Goal: Task Accomplishment & Management: Complete application form

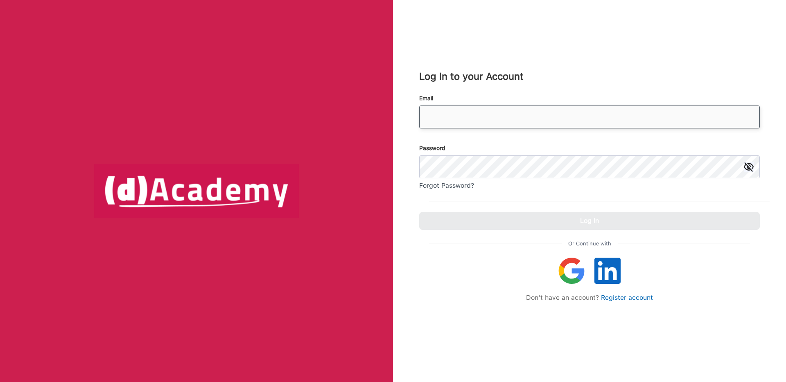
click at [505, 116] on input "email" at bounding box center [589, 117] width 341 height 23
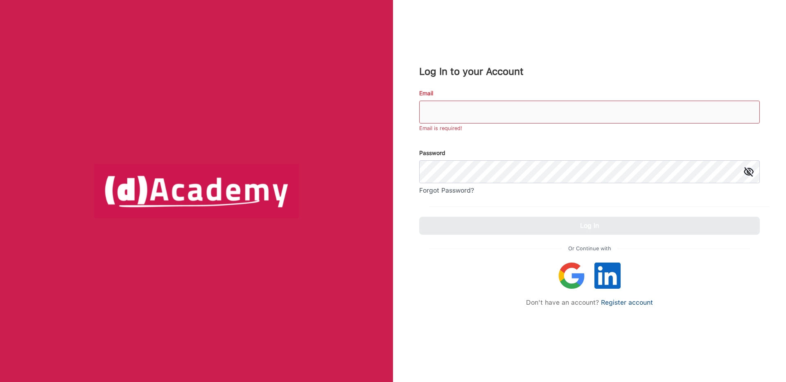
click at [619, 303] on div "Or Continue with Don't have an account? Register account" at bounding box center [589, 275] width 341 height 81
click at [619, 303] on link "Register account" at bounding box center [627, 303] width 52 height 8
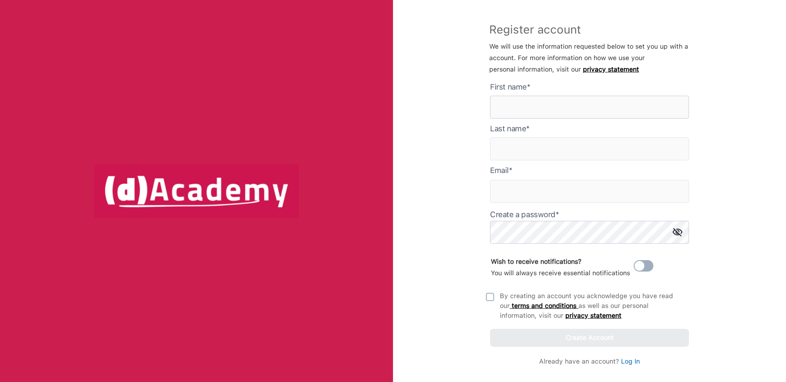
click at [567, 102] on here "text" at bounding box center [589, 107] width 199 height 23
type here "******"
click at [567, 145] on input "text" at bounding box center [589, 149] width 199 height 23
type input "****"
click at [598, 191] on input "text" at bounding box center [589, 191] width 199 height 23
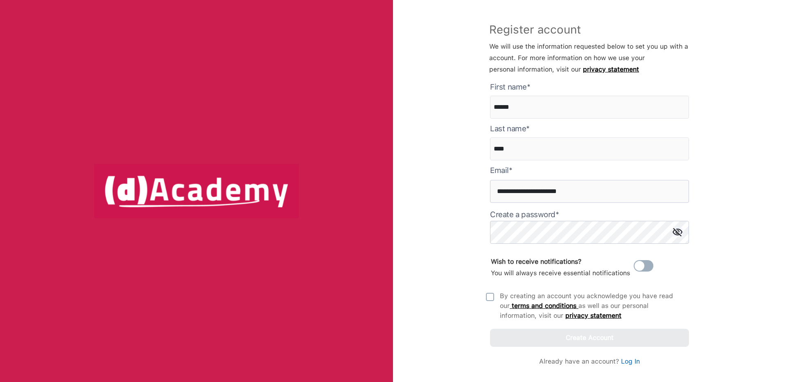
type input "**********"
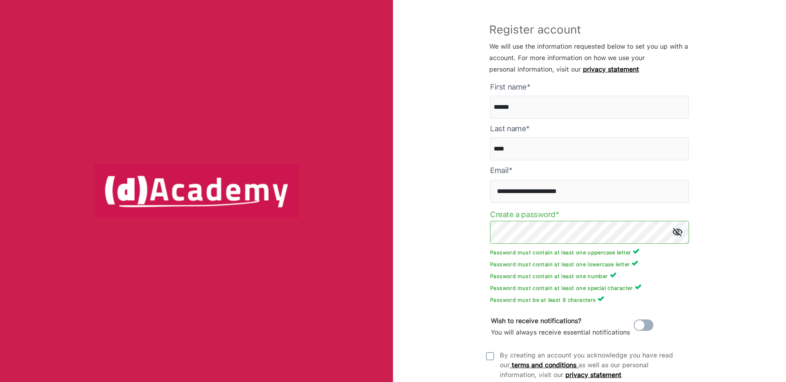
click at [740, 219] on div "**********" at bounding box center [589, 191] width 393 height 382
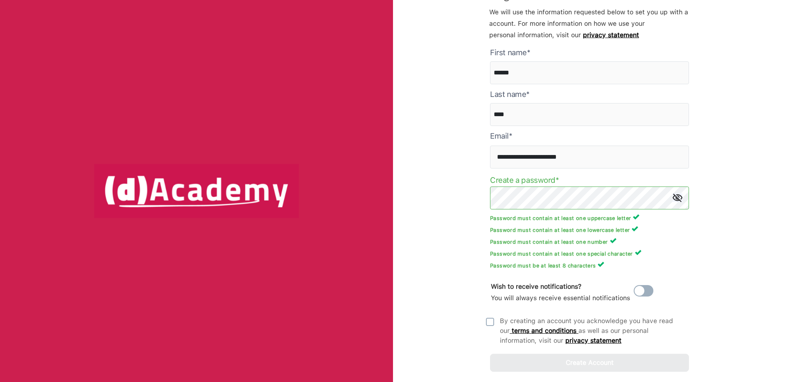
scroll to position [54, 0]
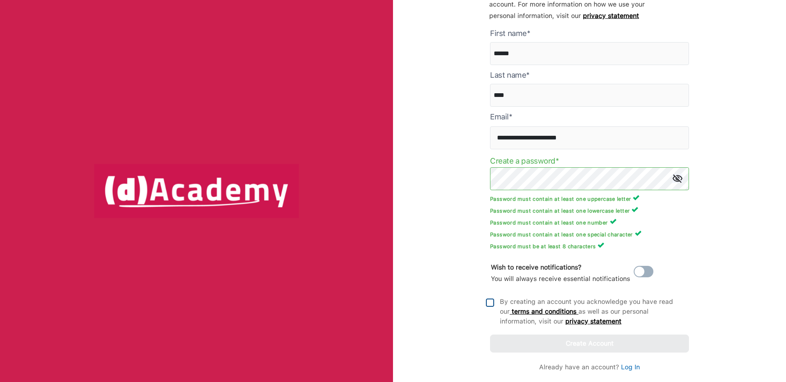
click at [487, 307] on img at bounding box center [490, 303] width 8 height 8
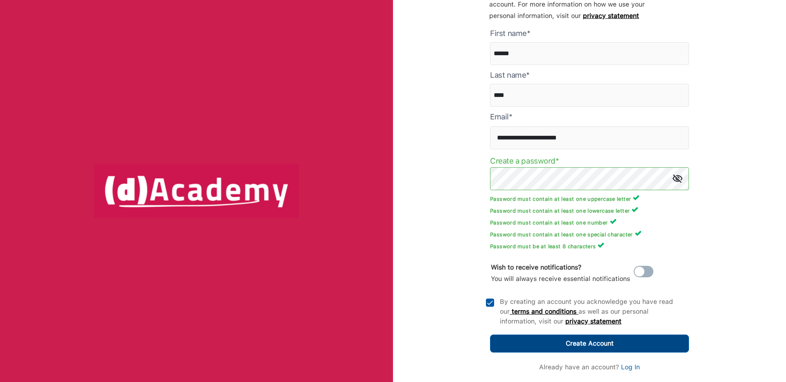
click at [533, 340] on button "Create Account" at bounding box center [589, 344] width 199 height 18
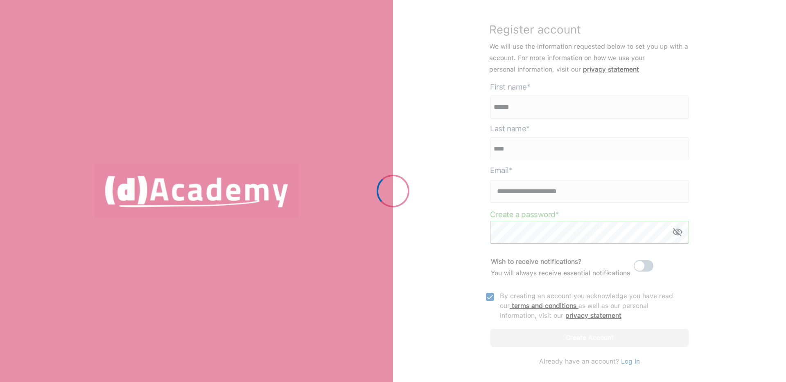
scroll to position [0, 0]
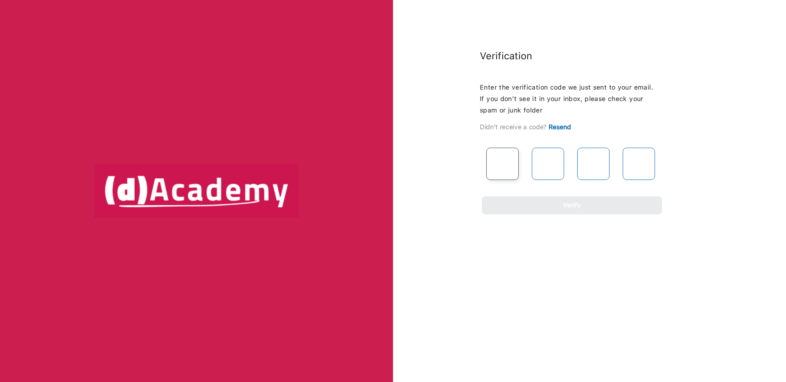
click at [515, 165] on input "text" at bounding box center [502, 164] width 32 height 32
type input "*"
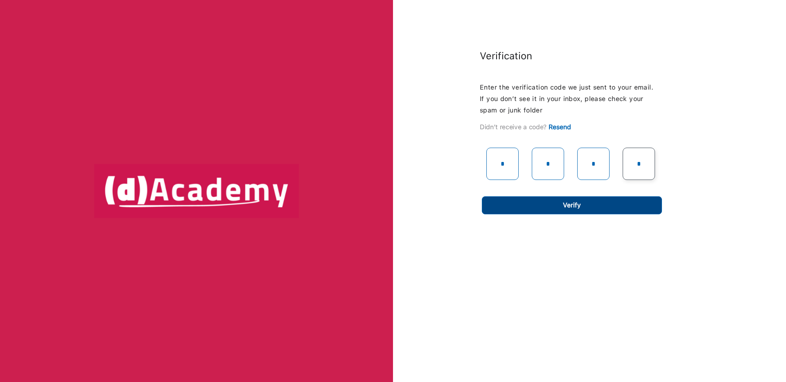
type input "*"
click at [521, 206] on button "Verify" at bounding box center [572, 205] width 180 height 18
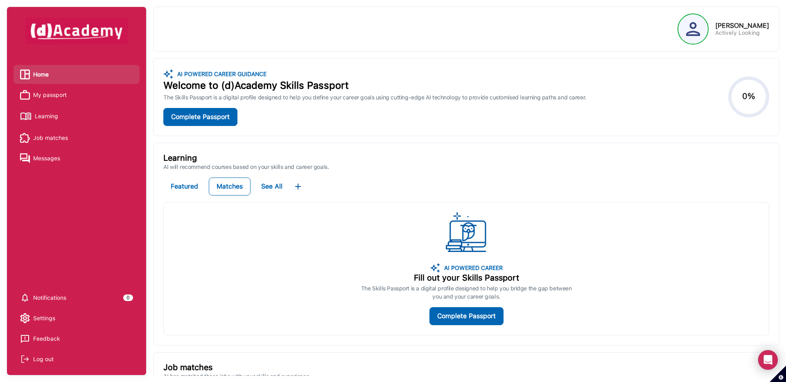
click at [52, 319] on span "Settings" at bounding box center [44, 318] width 22 height 12
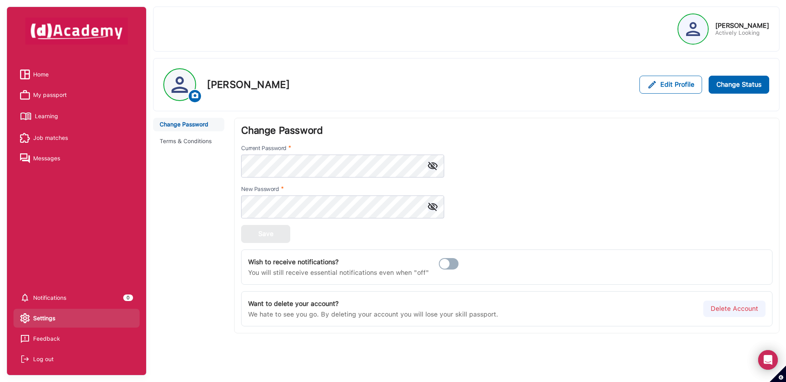
click at [172, 81] on img at bounding box center [179, 85] width 31 height 16
click at [199, 93] on img at bounding box center [195, 95] width 9 height 9
click at [37, 73] on span "Home" at bounding box center [41, 74] width 16 height 12
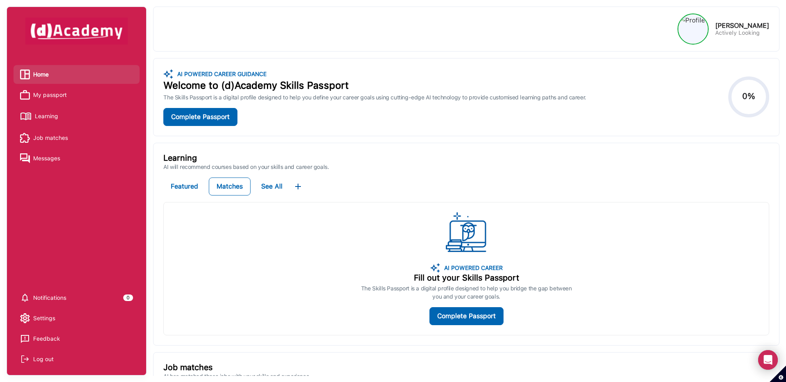
click at [53, 178] on div "Home My passport Learning Job matches Messages Notifications 0 Settings Feedbac…" at bounding box center [77, 217] width 126 height 304
click at [59, 97] on span "My passport" at bounding box center [50, 95] width 34 height 12
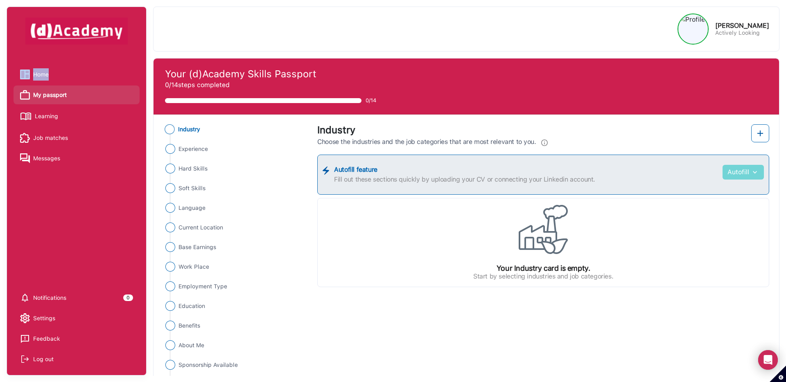
click at [752, 178] on button "Autofill" at bounding box center [742, 172] width 41 height 15
click at [747, 192] on link "Upload from CV" at bounding box center [731, 192] width 65 height 16
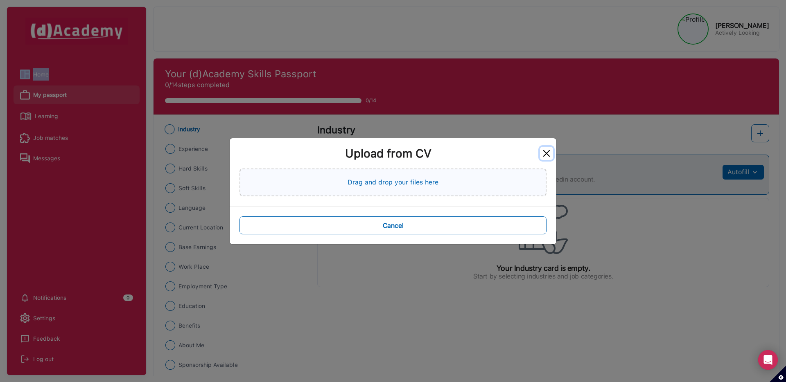
click at [549, 155] on button "Close" at bounding box center [546, 153] width 13 height 13
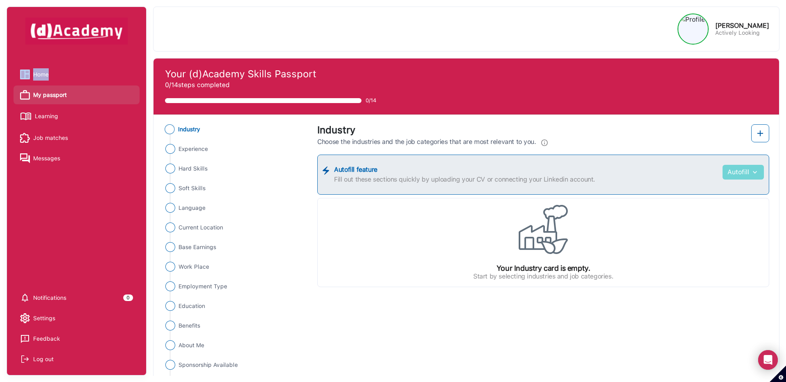
click at [738, 173] on button "Autofill" at bounding box center [742, 172] width 41 height 15
click at [717, 195] on link "Upload from CV" at bounding box center [731, 192] width 65 height 16
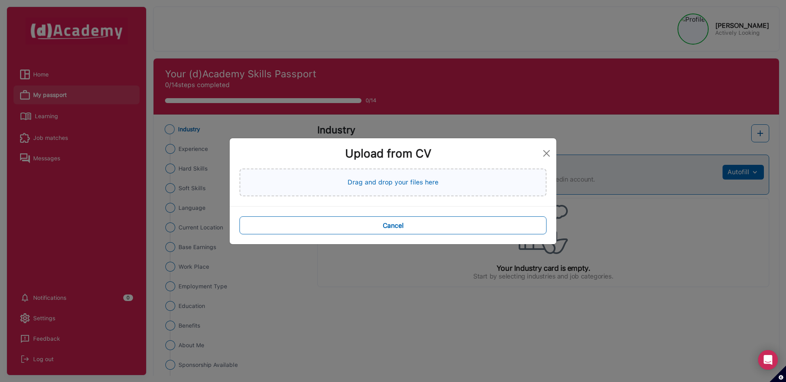
click at [448, 185] on div "Drag and drop your files here" at bounding box center [392, 183] width 307 height 28
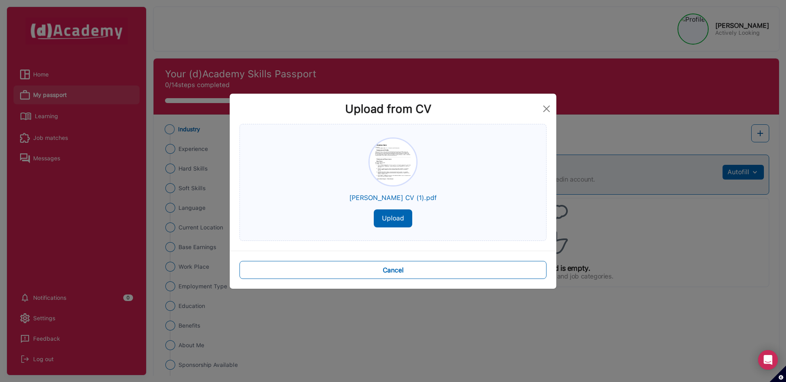
click at [399, 216] on button "Upload" at bounding box center [393, 219] width 38 height 18
